Goal: Task Accomplishment & Management: Complete application form

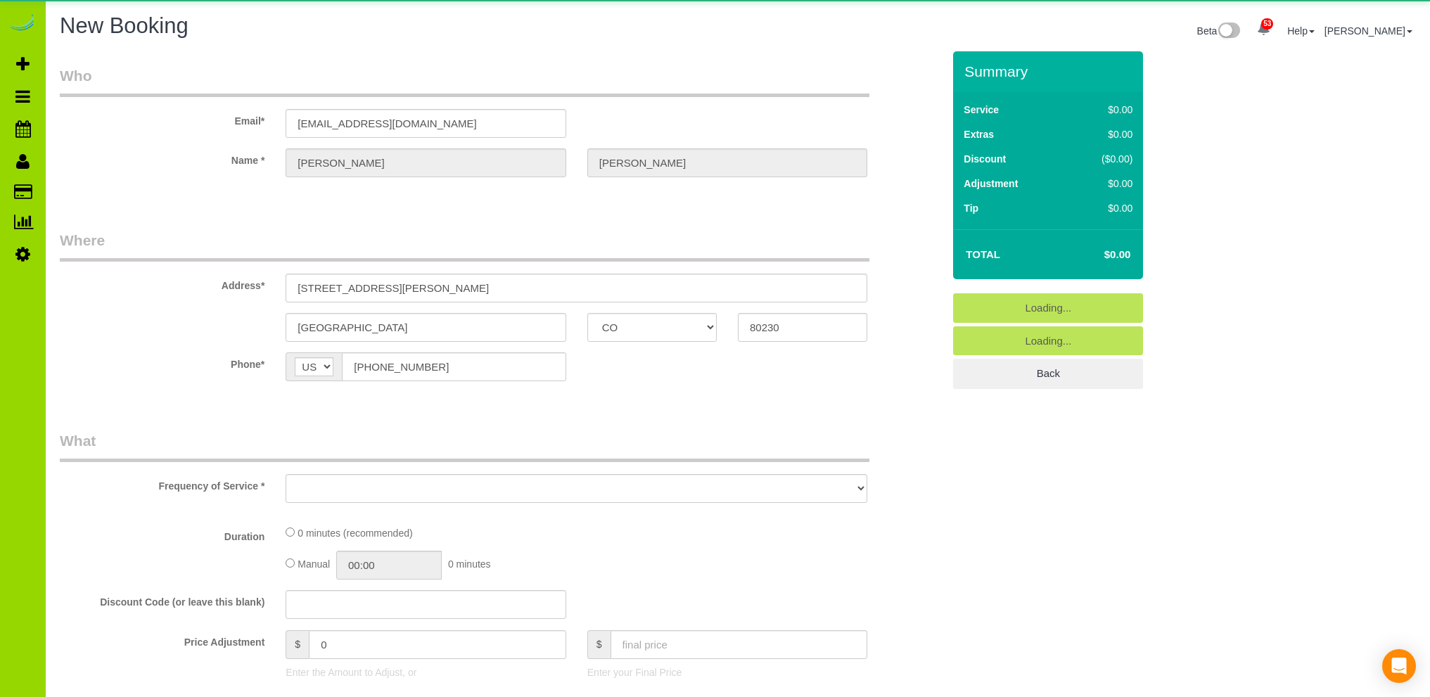
select select "CO"
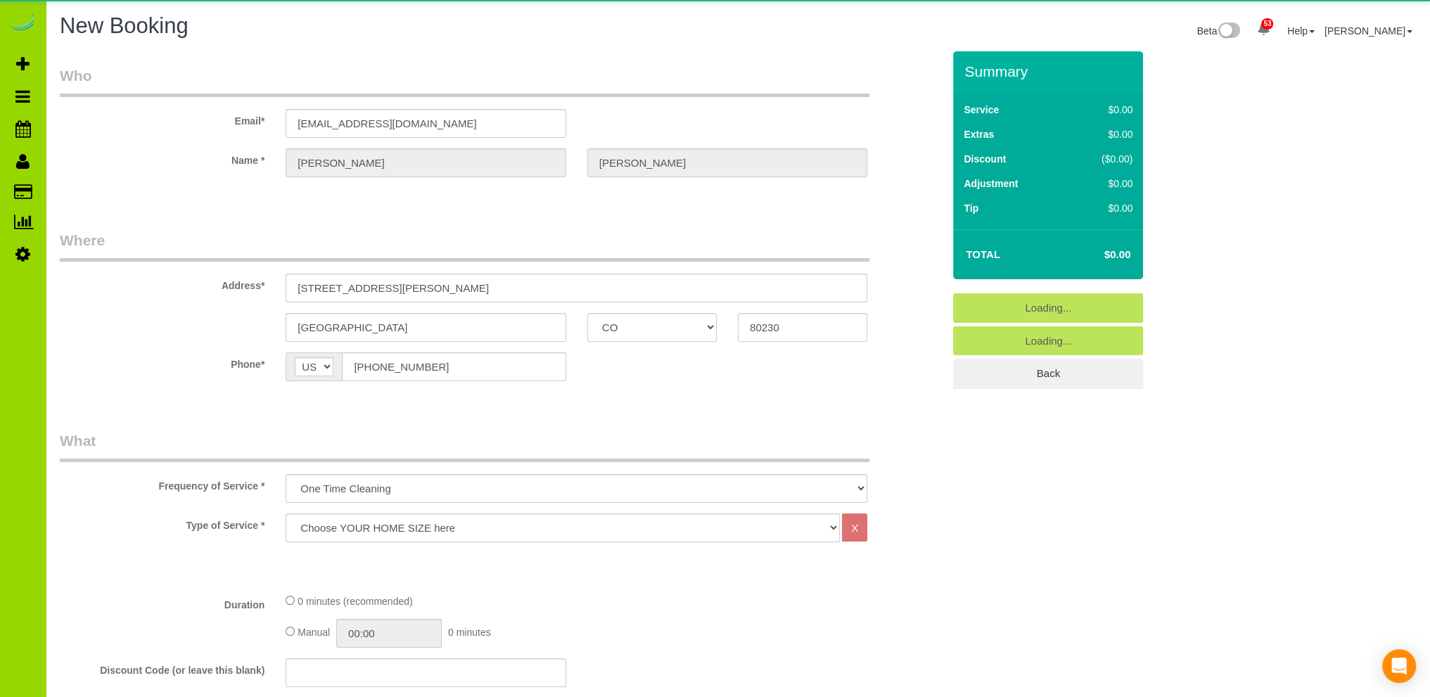
select select "object:9449"
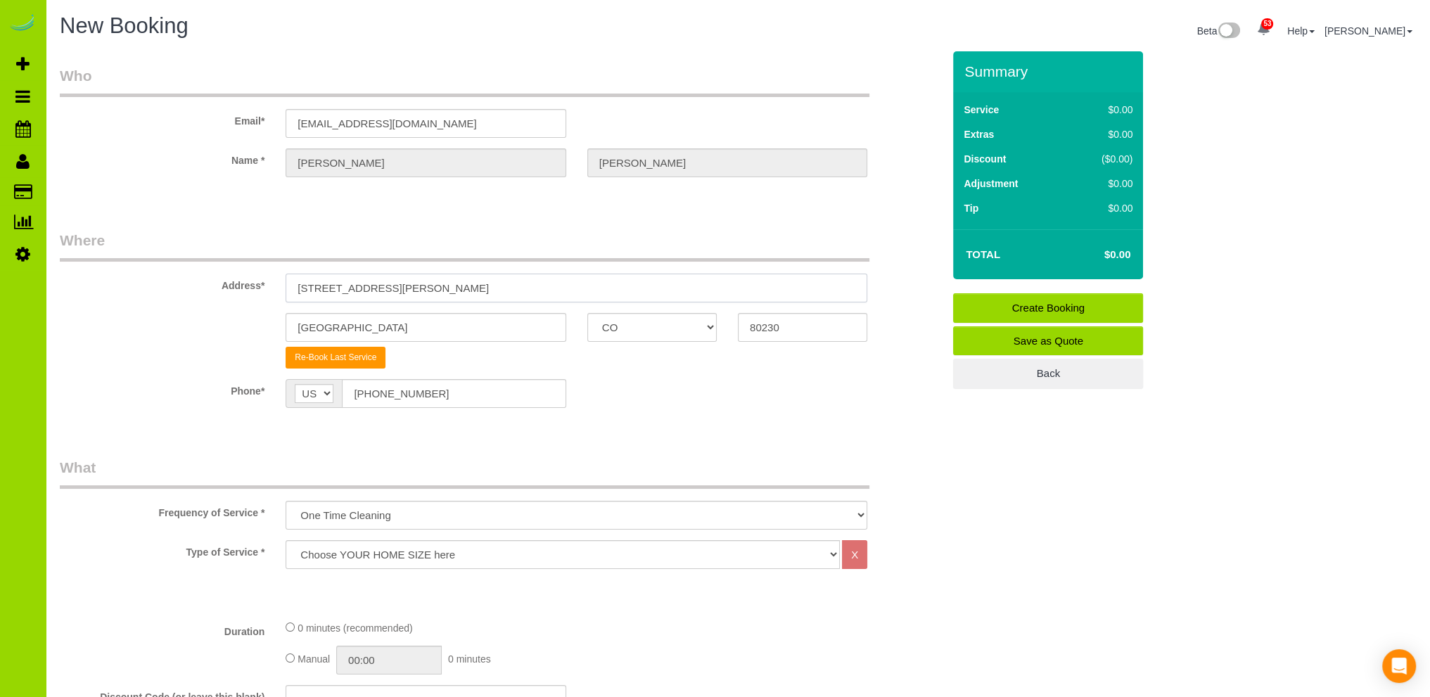
drag, startPoint x: 408, startPoint y: 286, endPoint x: 224, endPoint y: 278, distance: 183.8
click at [231, 278] on div "Address* 6708 E. Lowry Blvd" at bounding box center [501, 266] width 904 height 72
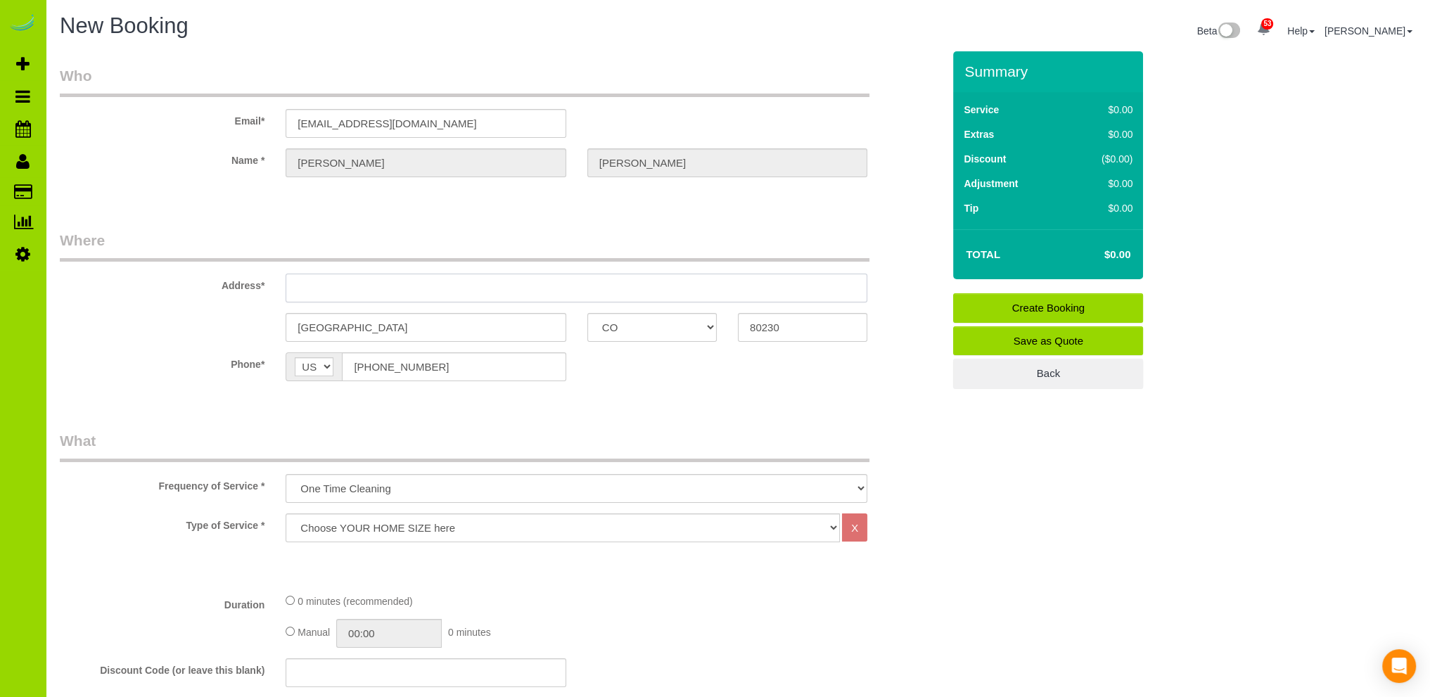
paste input "6707 S Birch Way, Centennial, CO 80122"
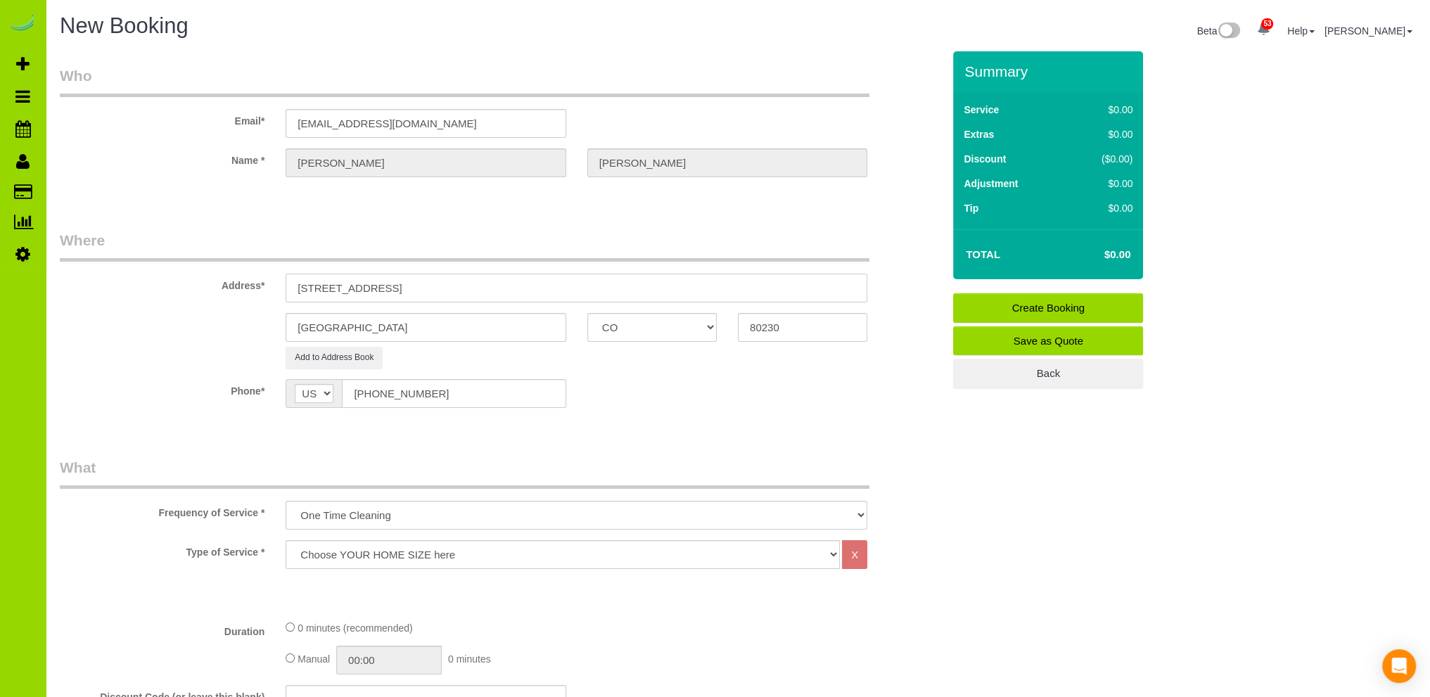
drag, startPoint x: 437, startPoint y: 286, endPoint x: 387, endPoint y: 288, distance: 50.0
click at [387, 288] on input "6707 S Birch Way, Centennial, CO 80122" at bounding box center [577, 288] width 582 height 29
type input "6707 S Birch Way, , CO 80122"
drag, startPoint x: 338, startPoint y: 331, endPoint x: 269, endPoint y: 326, distance: 68.4
click at [269, 326] on div "Denver AK AL AR AZ CA CO CT DC DE FL GA HI IA ID IL IN KS KY LA MA MD ME MI MN …" at bounding box center [501, 327] width 904 height 29
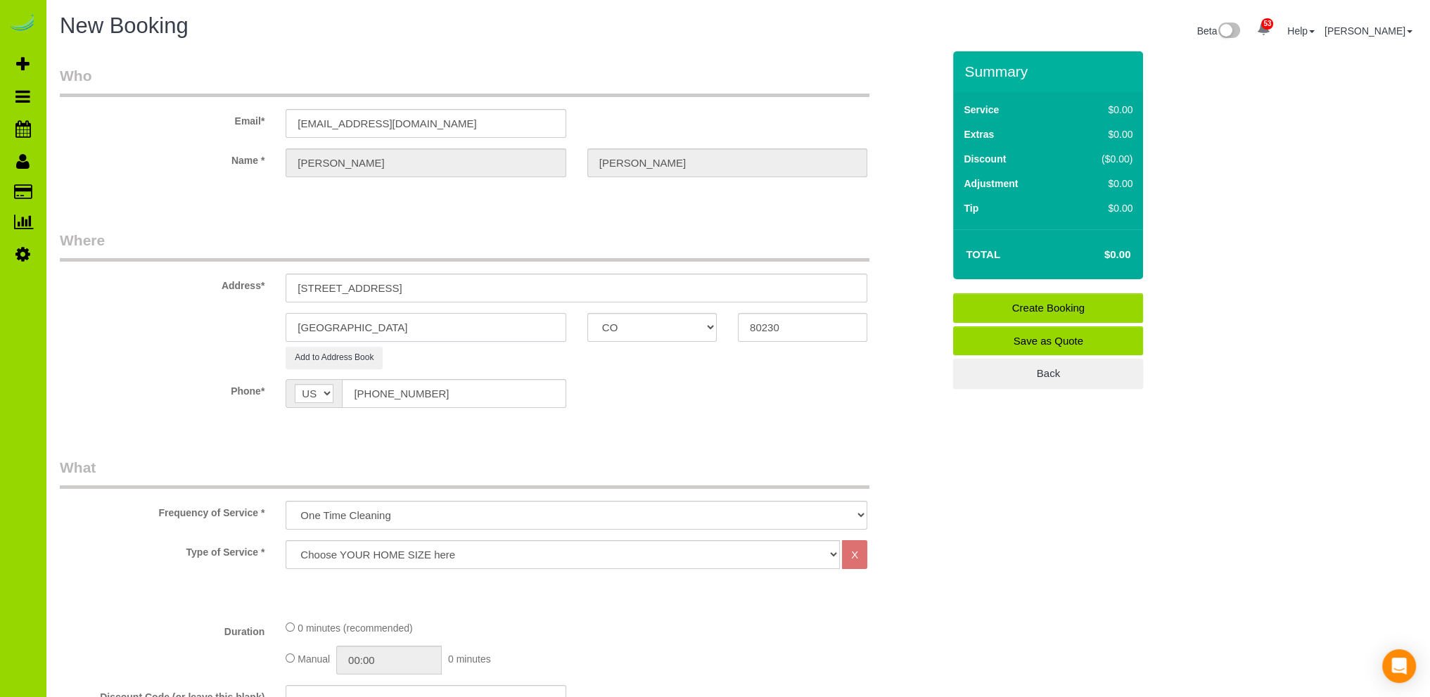
paste input "Centennial"
type input "Centennial"
click at [813, 319] on input "80230" at bounding box center [802, 327] width 129 height 29
type input "80122"
click at [456, 285] on input "6707 S Birch Way, , CO 80122" at bounding box center [577, 288] width 582 height 29
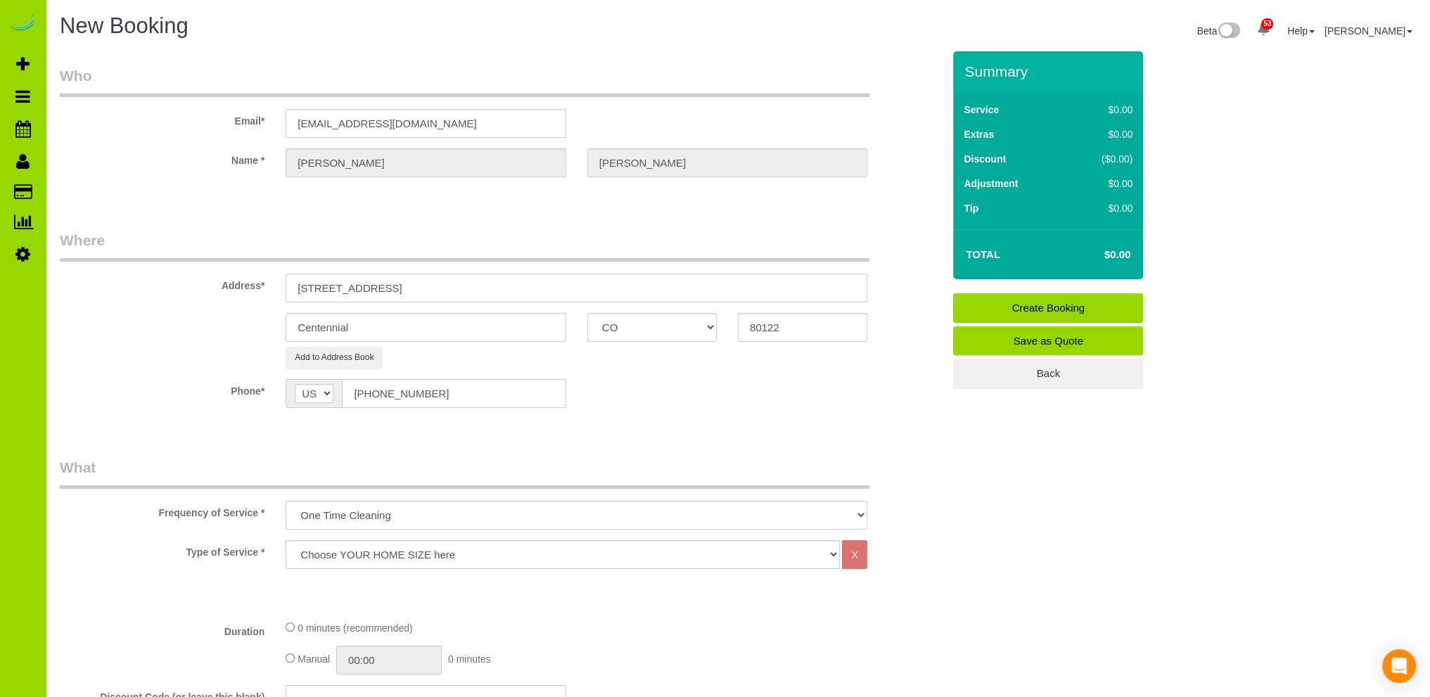
type input "6707 S Birch Way"
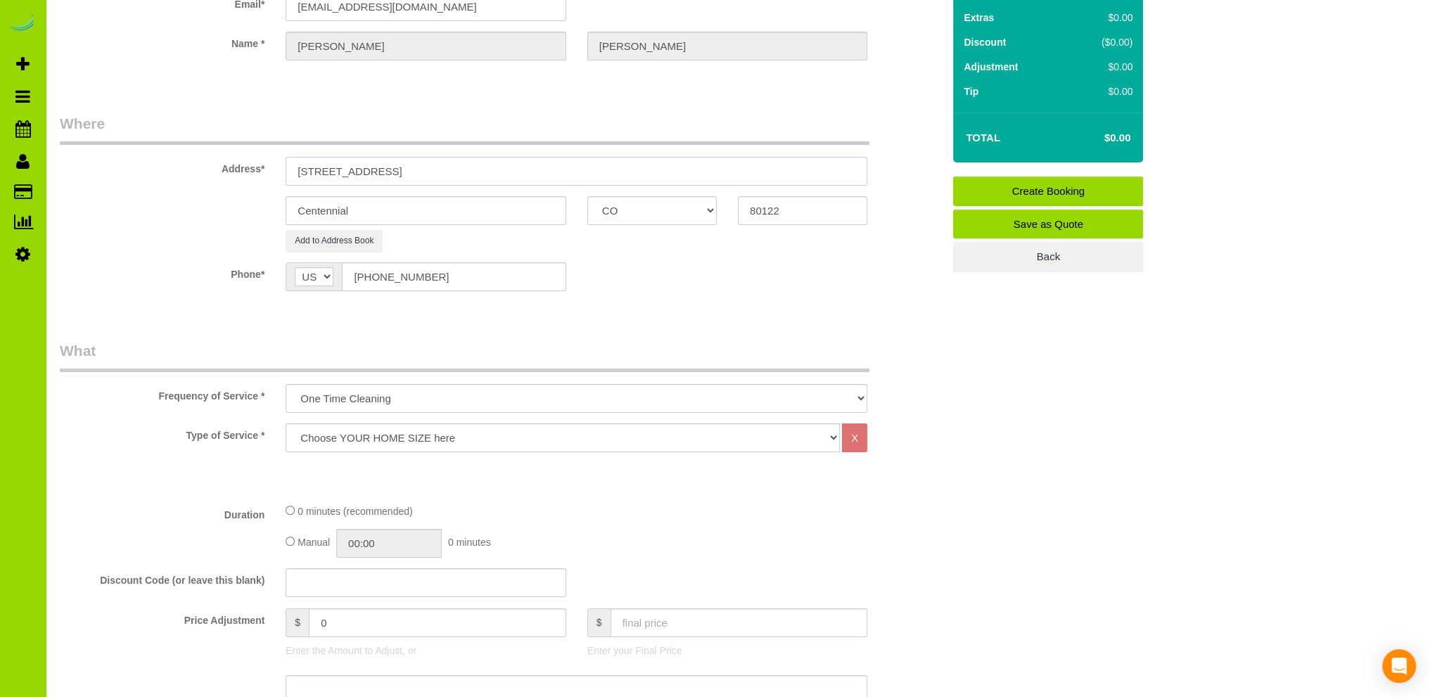
scroll to position [141, 0]
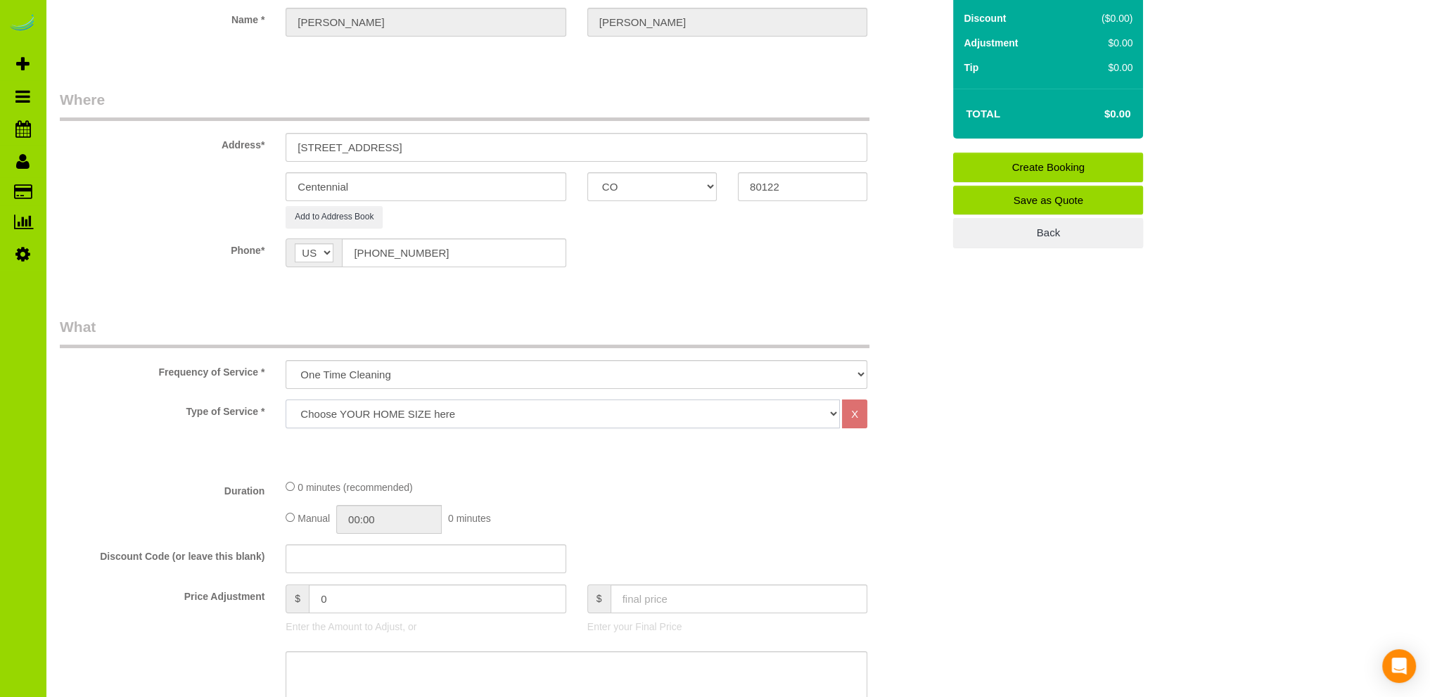
click at [440, 414] on select "Choose YOUR HOME SIZE here Hourly Cleaning 1 - 999 square feet 1,000 - 1,299 sq…" at bounding box center [563, 413] width 554 height 29
select select "40"
click at [286, 399] on select "Choose YOUR HOME SIZE here Hourly Cleaning 1 - 999 square feet 1,000 - 1,299 sq…" at bounding box center [563, 413] width 554 height 29
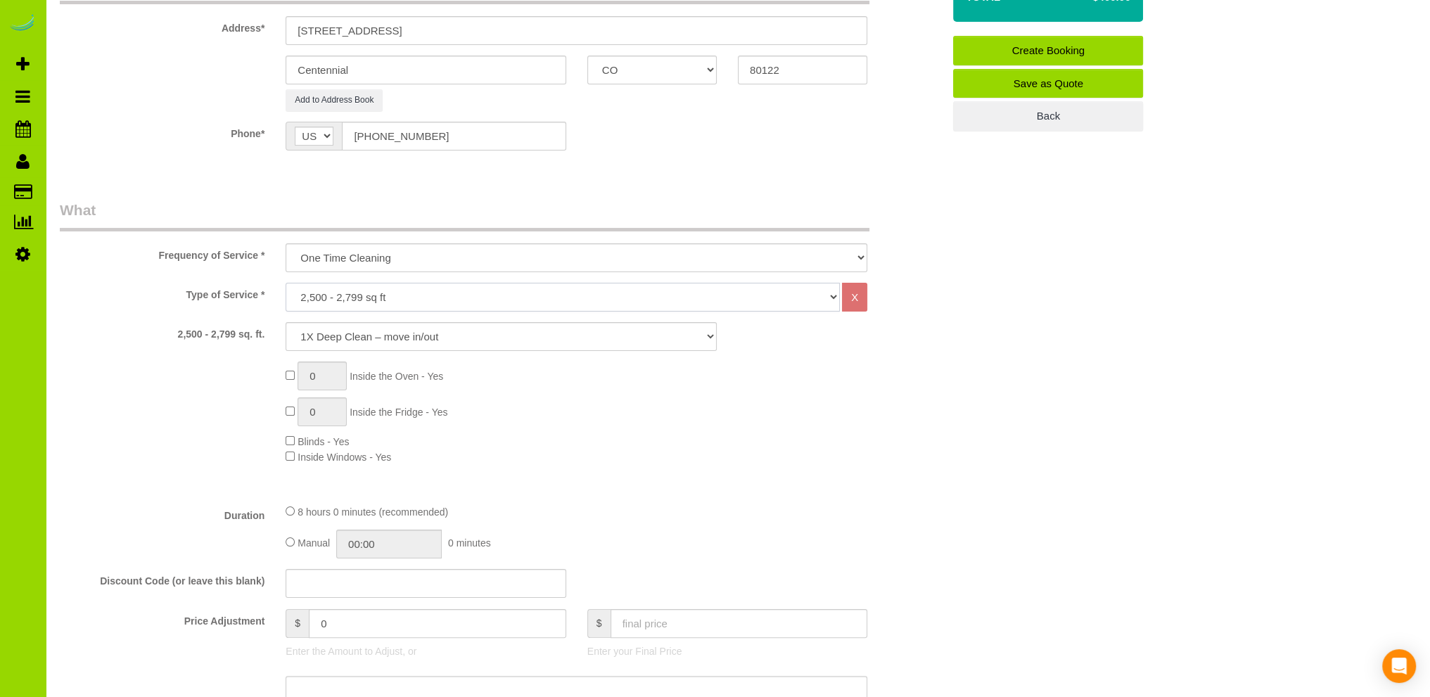
scroll to position [281, 0]
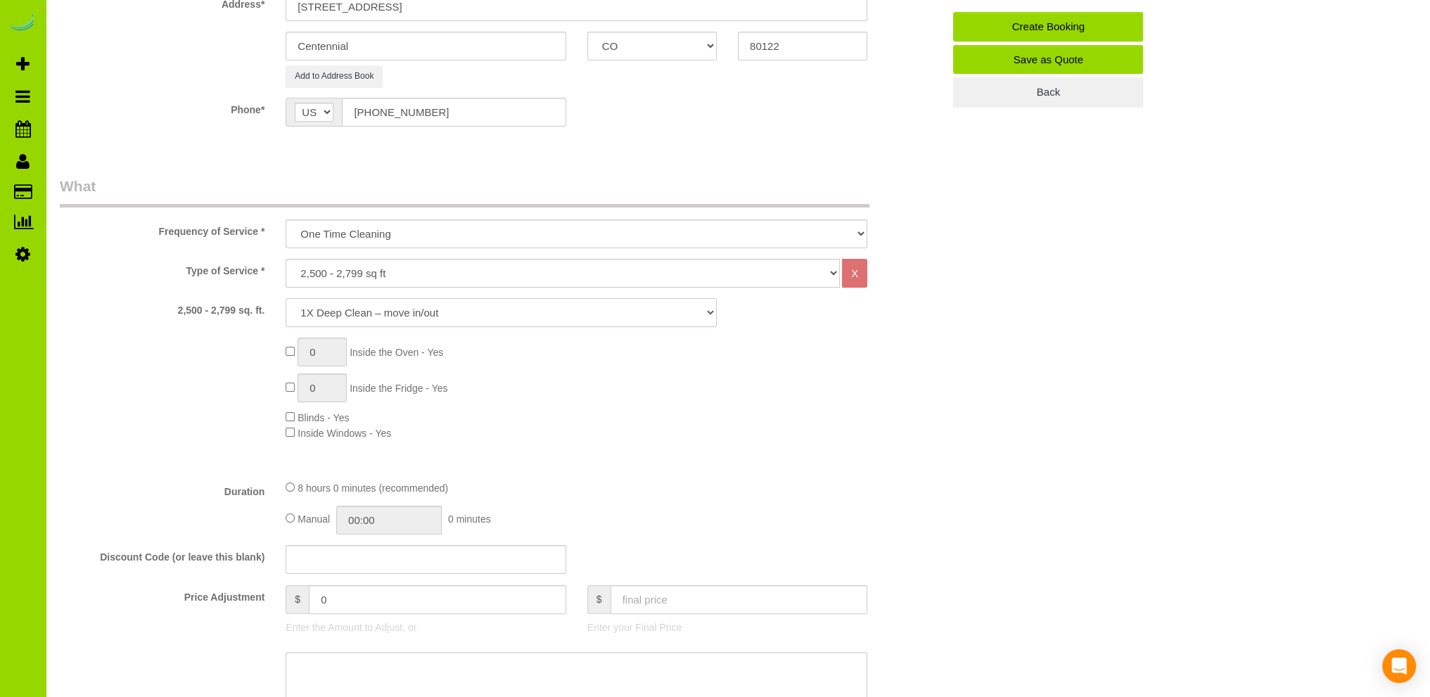
click at [421, 307] on select "1X Deep Clean – move in/out 1X Deep Clean – sale ready 1X Deep Clean – other 1X…" at bounding box center [501, 312] width 431 height 29
select select "2"
click at [286, 298] on select "1X Deep Clean – move in/out 1X Deep Clean – sale ready 1X Deep Clean – other 1X…" at bounding box center [501, 312] width 431 height 29
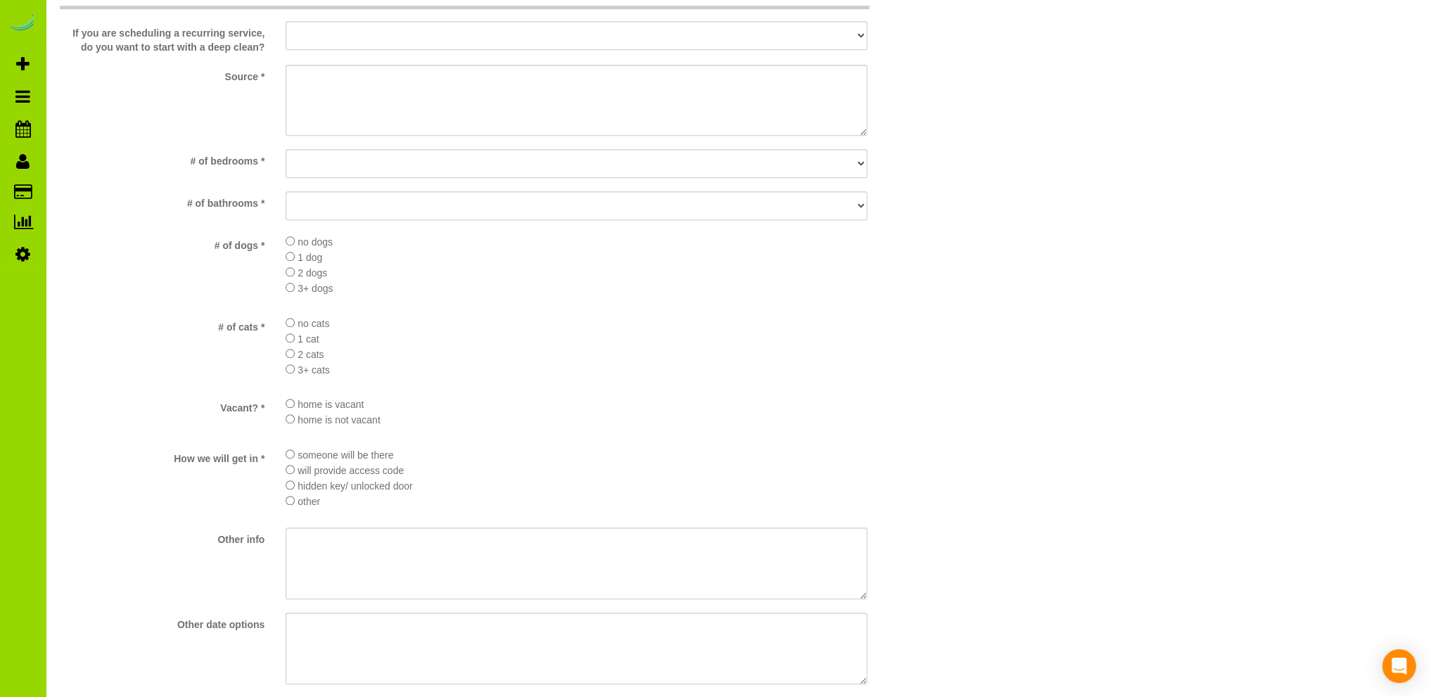
scroll to position [1547, 0]
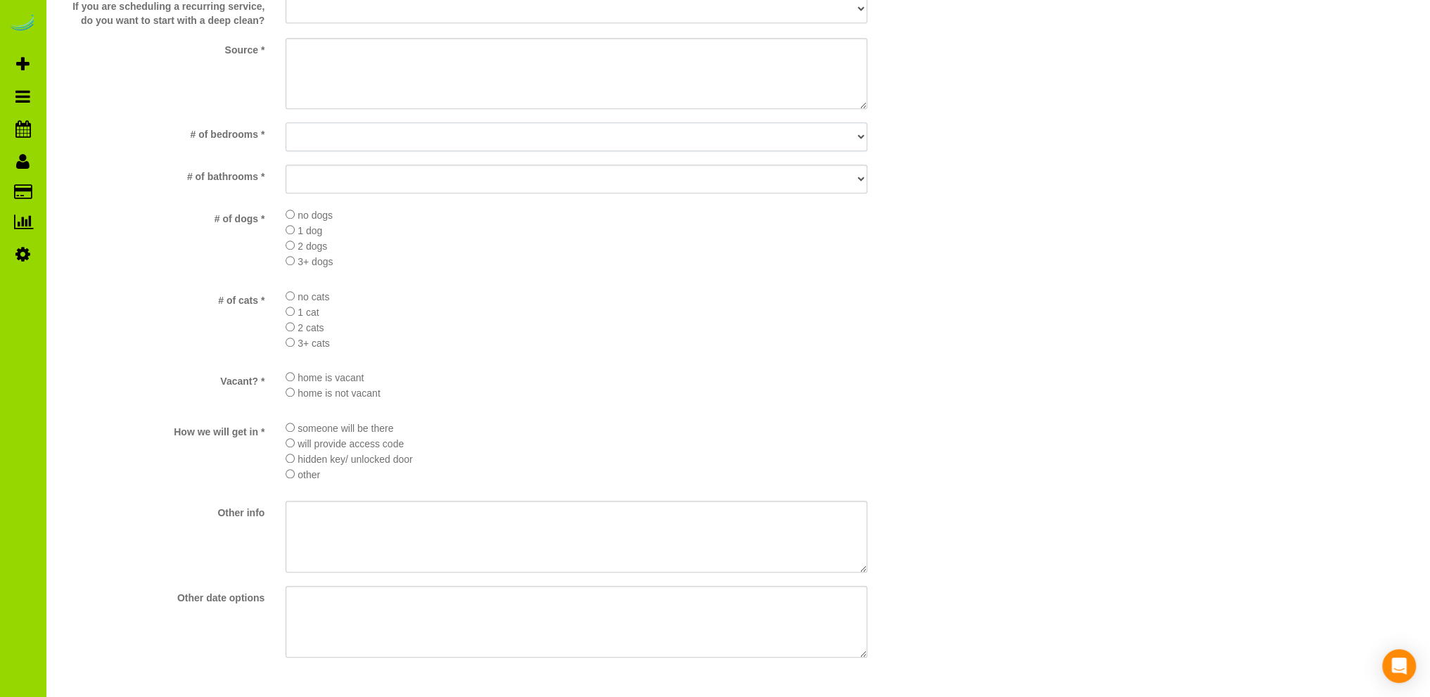
click at [324, 134] on select "No bedrooms 1 bedroom 2 bedrooms 3 bedrooms 4 bedrooms 5 bedrooms 6 bedrooms 7 …" at bounding box center [577, 136] width 582 height 29
select select "number:4"
click at [286, 122] on select "No bedrooms 1 bedroom 2 bedrooms 3 bedrooms 4 bedrooms 5 bedrooms 6 bedrooms 7 …" at bounding box center [577, 136] width 582 height 29
click at [334, 178] on select "No bathrooms 1 bathrooms 1.5 bathrooms 2 bathrooms 2.5 bathrooms 3 bathrooms 3.…" at bounding box center [577, 179] width 582 height 29
select select "number:13"
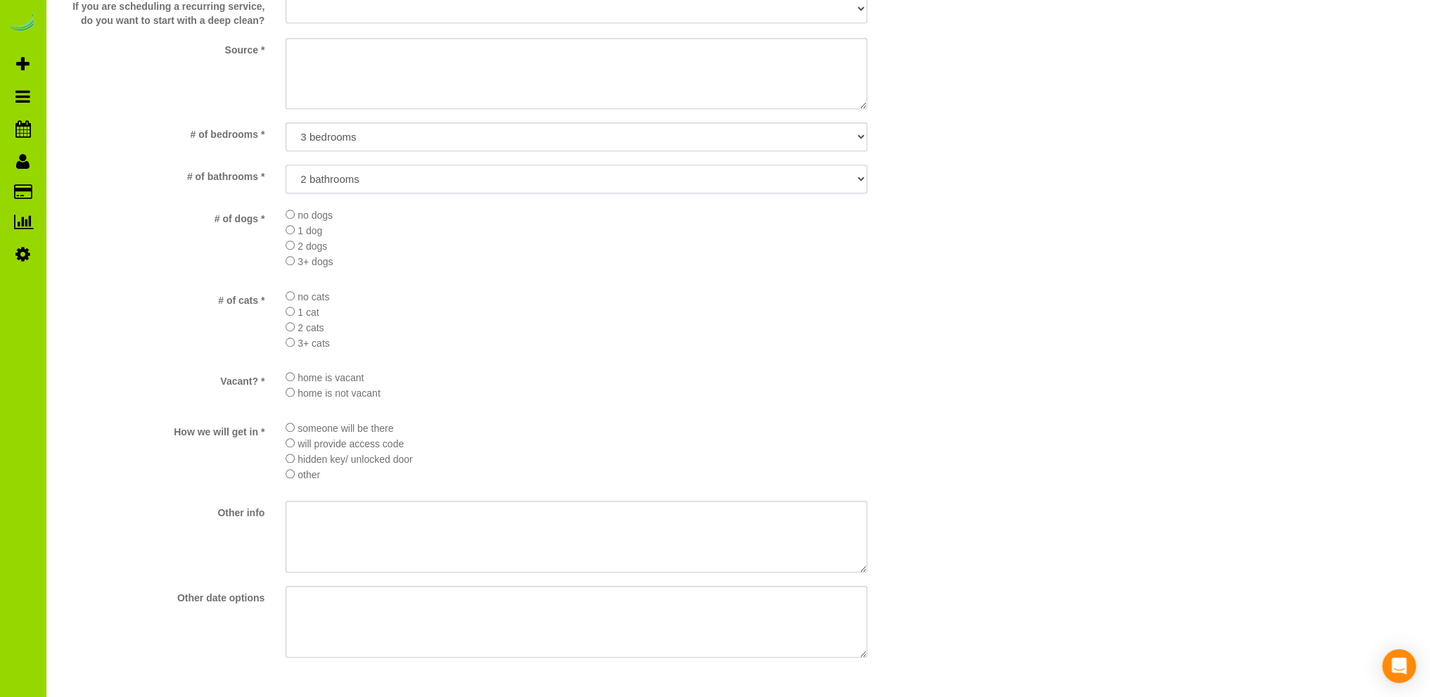
click at [286, 165] on select "No bathrooms 1 bathrooms 1.5 bathrooms 2 bathrooms 2.5 bathrooms 3 bathrooms 3.…" at bounding box center [577, 179] width 582 height 29
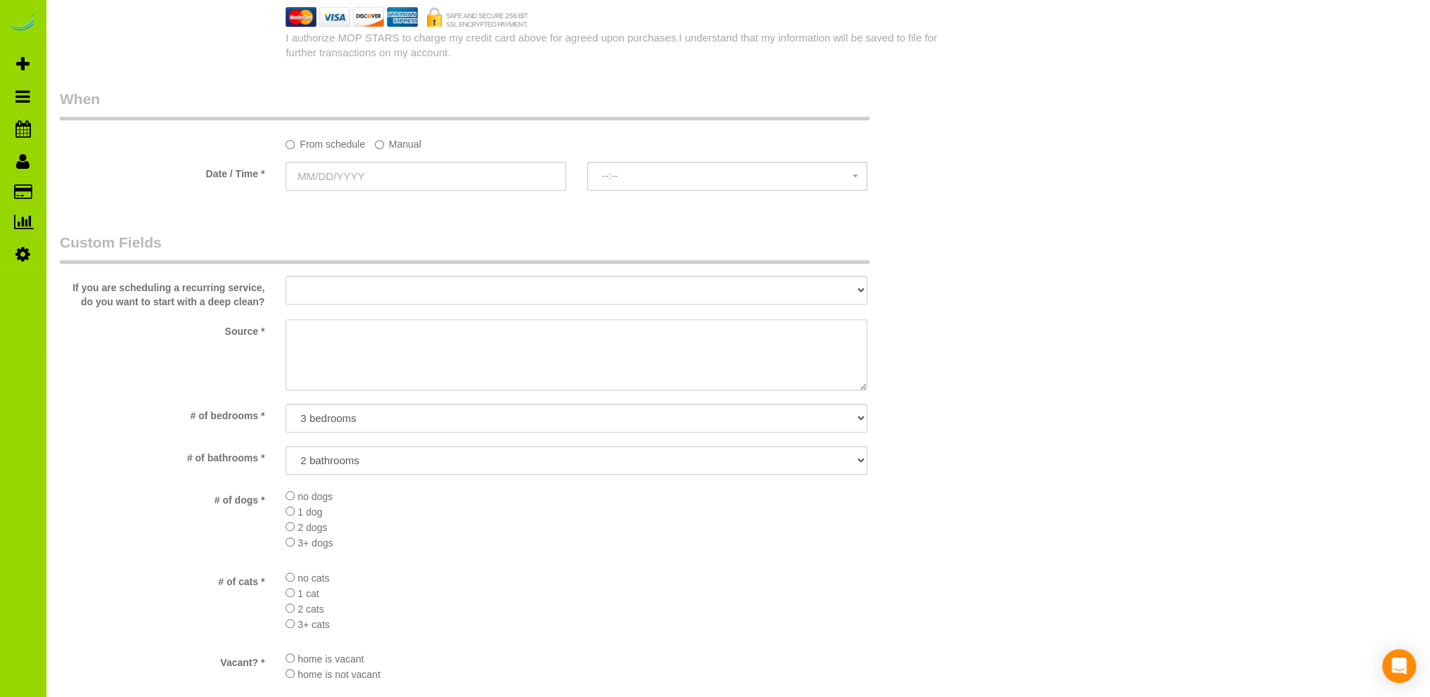
drag, startPoint x: 329, startPoint y: 327, endPoint x: 312, endPoint y: 329, distance: 17.0
click at [314, 329] on textarea at bounding box center [577, 355] width 582 height 72
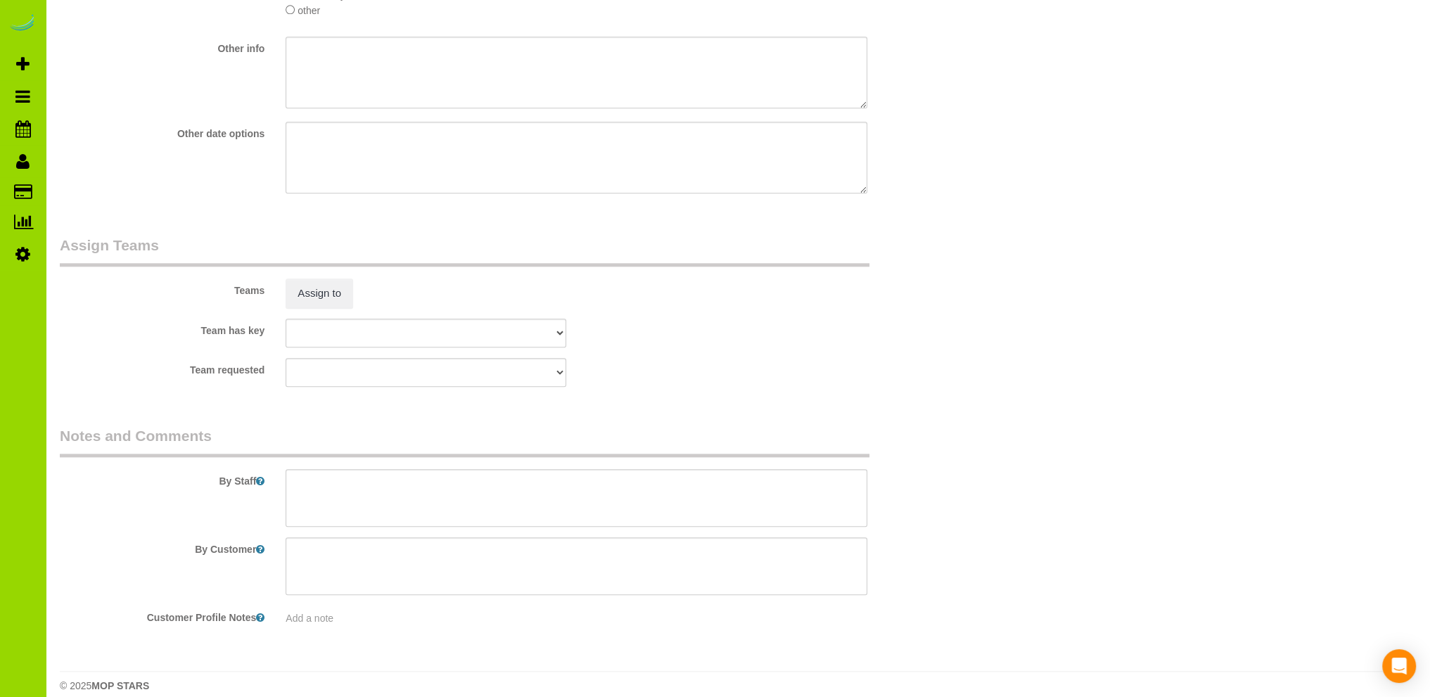
scroll to position [2031, 0]
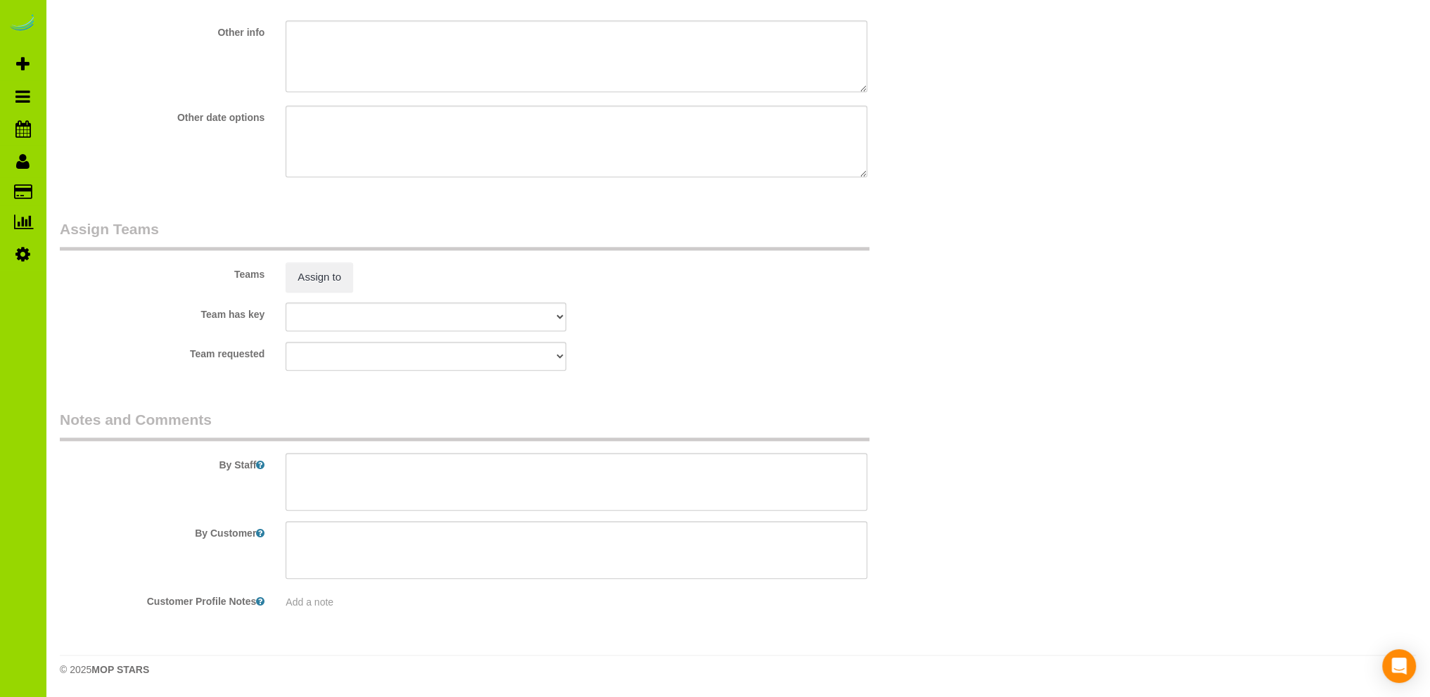
type textarea "Prev client"
click at [358, 464] on textarea at bounding box center [577, 482] width 582 height 58
click at [335, 469] on textarea at bounding box center [577, 482] width 582 height 58
click at [485, 466] on textarea at bounding box center [577, 482] width 582 height 58
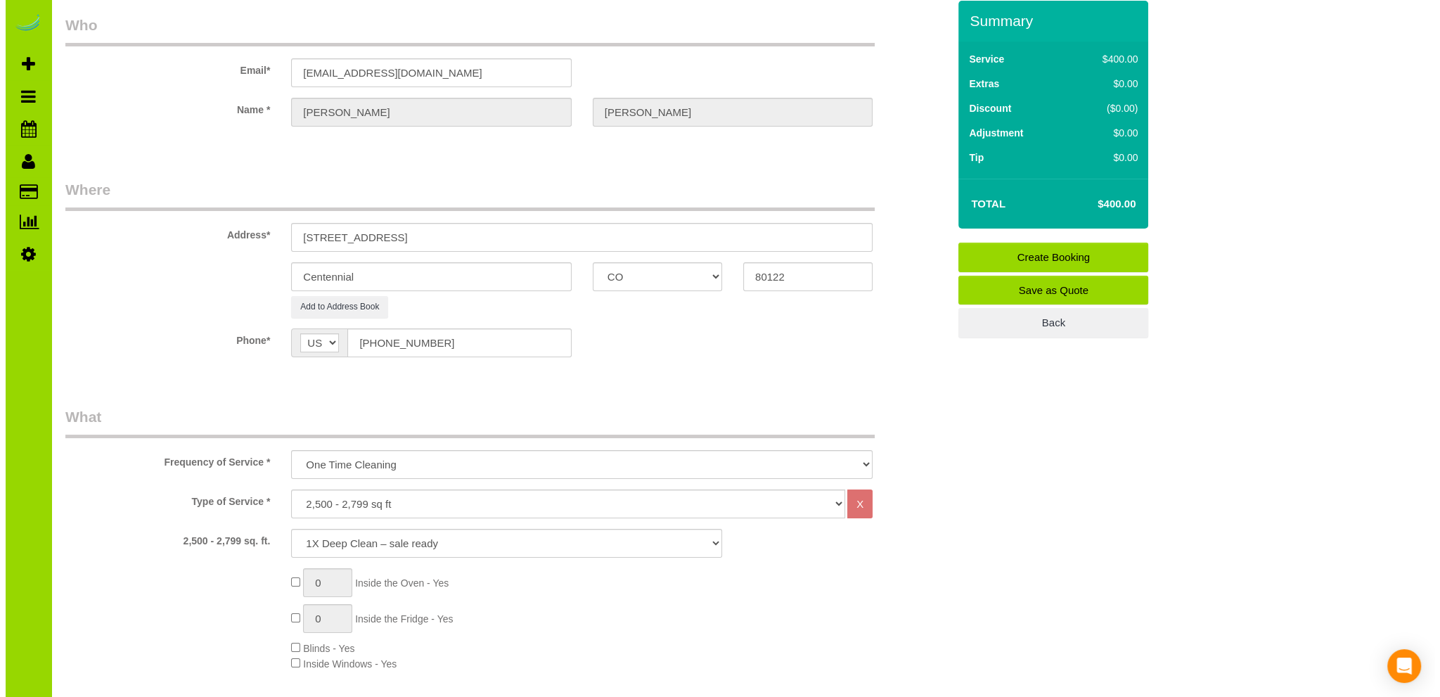
scroll to position [0, 0]
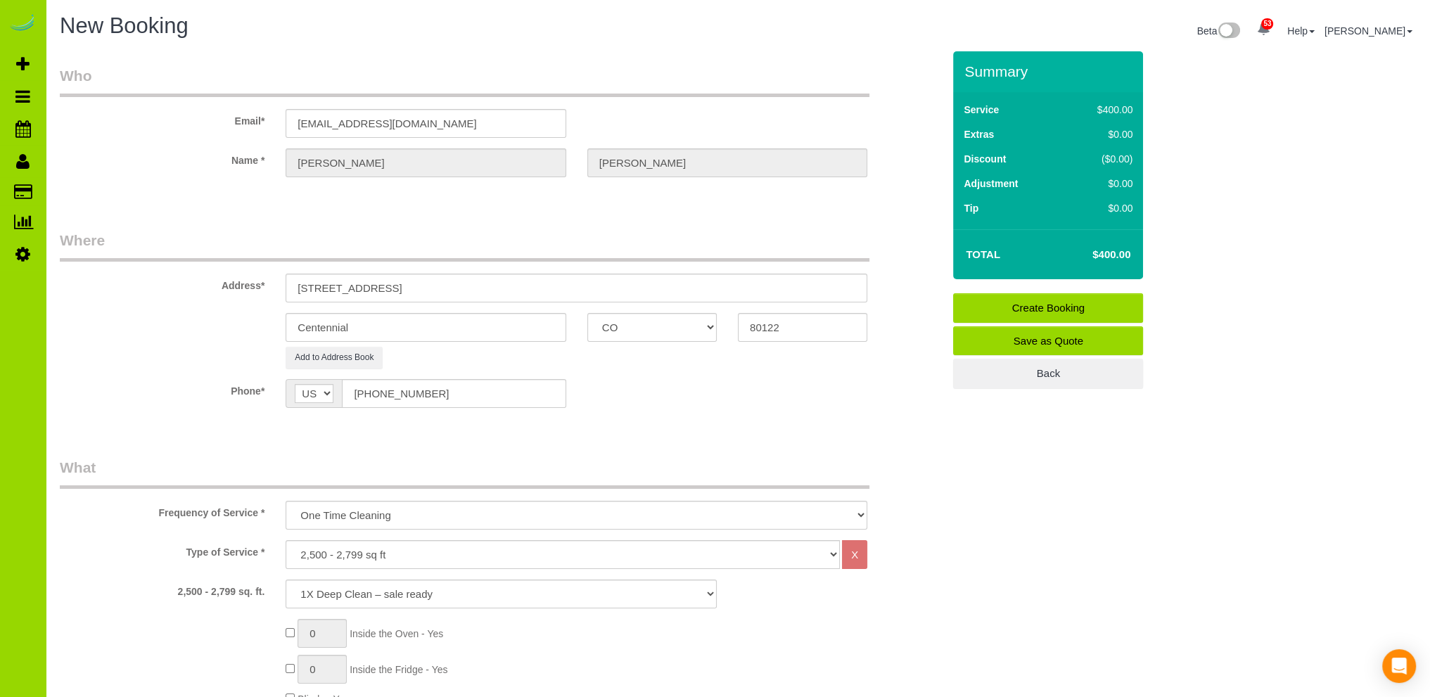
type textarea "- Kind of putting lipstick on the pig."
click at [1051, 338] on link "Save as Quote" at bounding box center [1048, 341] width 190 height 30
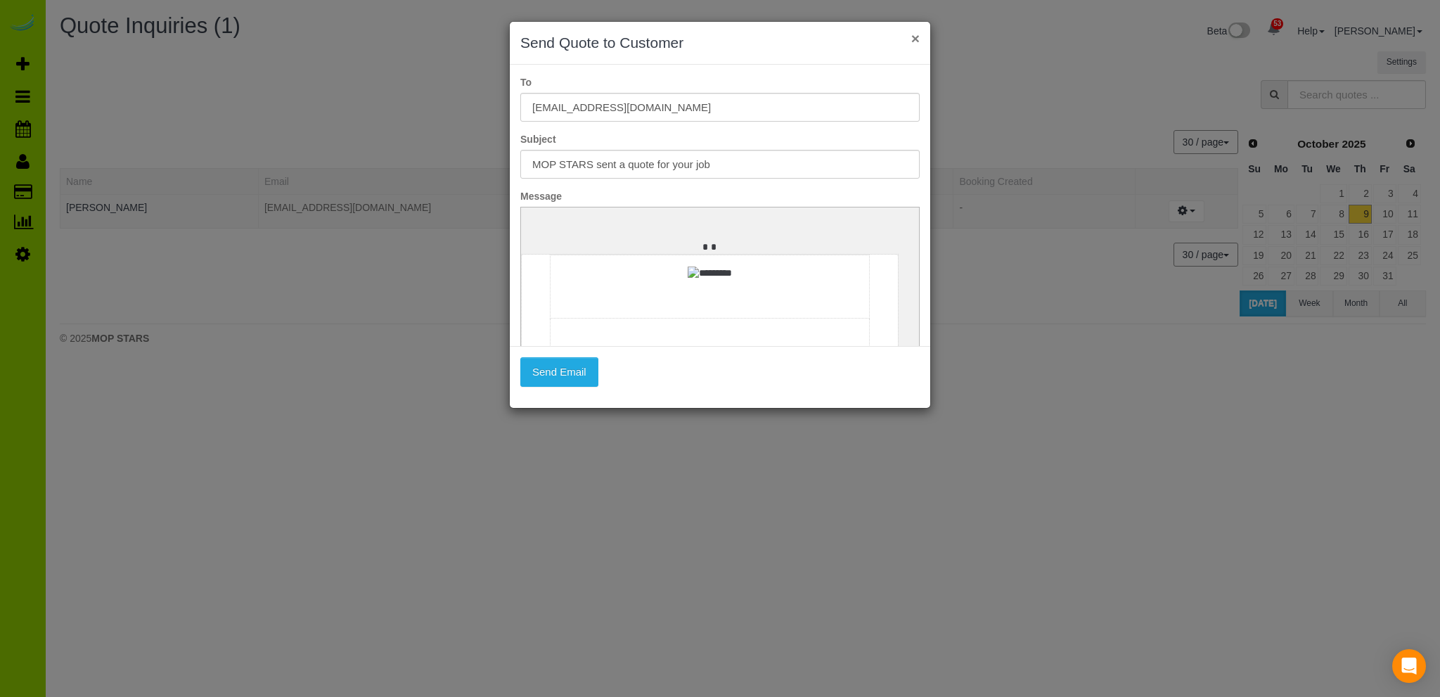
click at [916, 37] on button "×" at bounding box center [916, 38] width 8 height 15
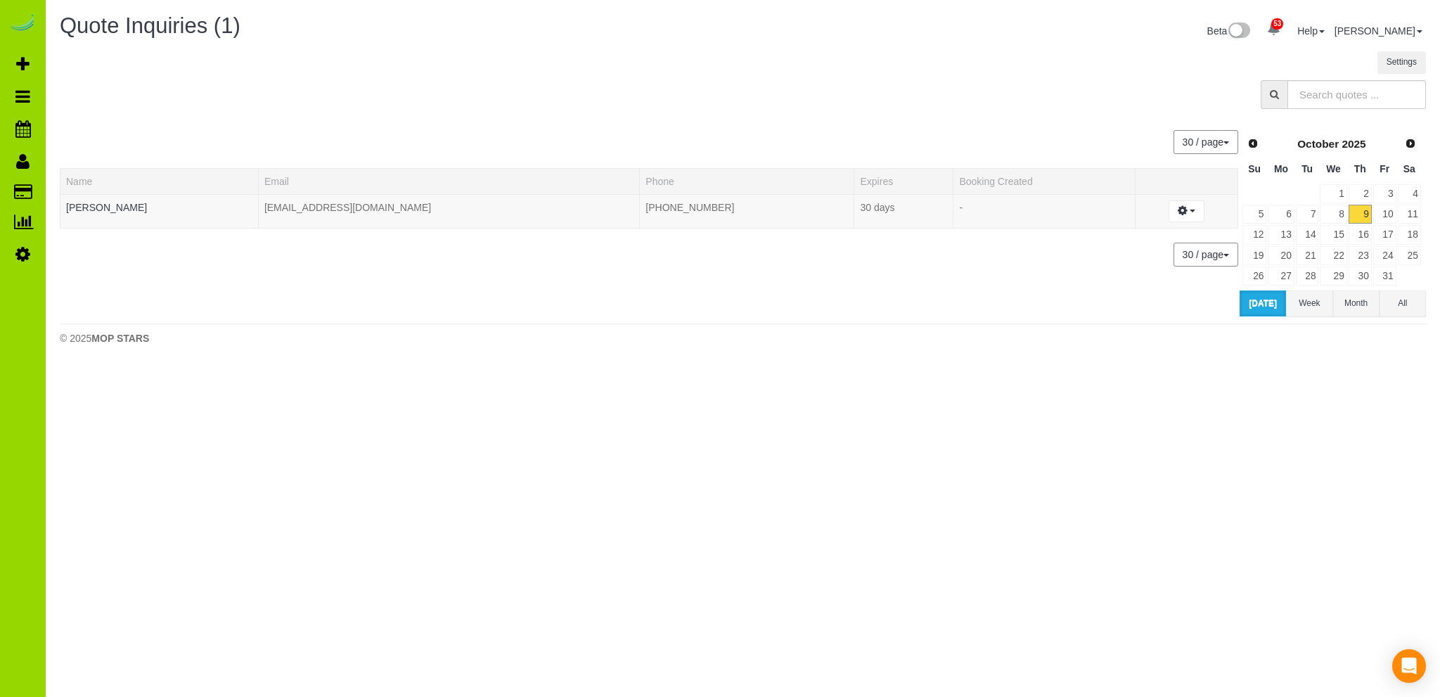
click at [761, 110] on div at bounding box center [743, 98] width 1388 height 36
